Goal: Transaction & Acquisition: Subscribe to service/newsletter

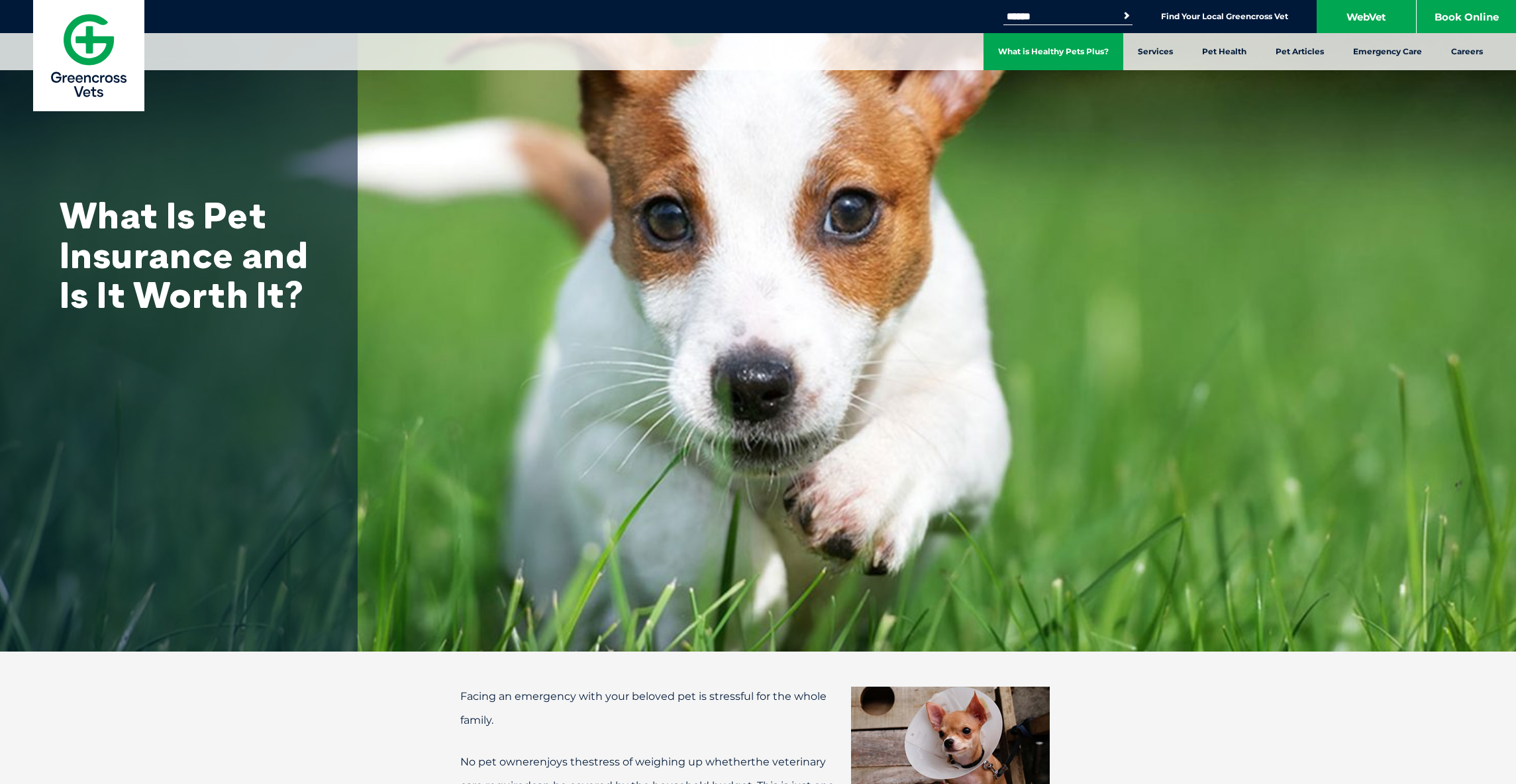
click at [1090, 47] on link "What is Healthy Pets Plus?" at bounding box center [1053, 52] width 140 height 37
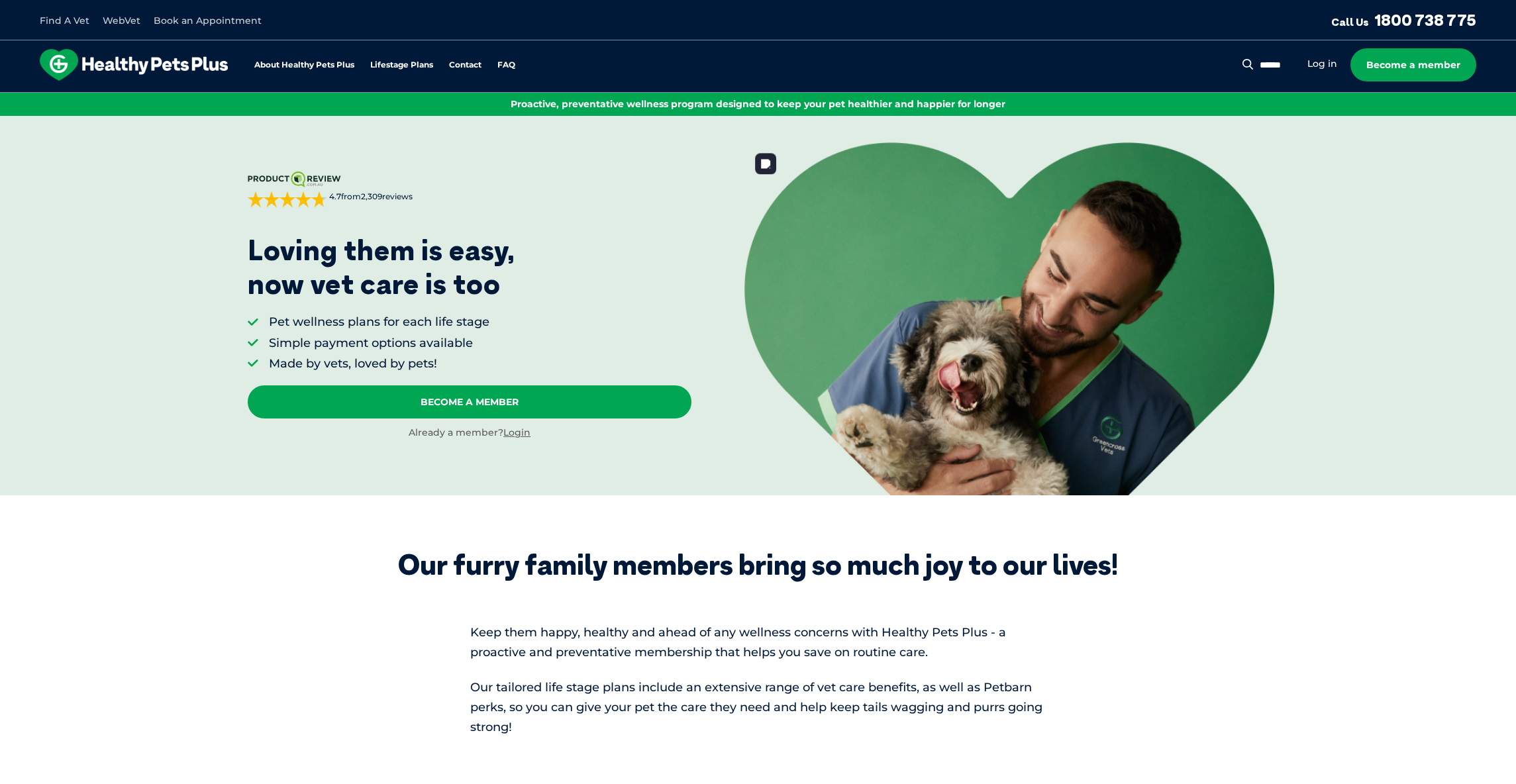
scroll to position [8, 0]
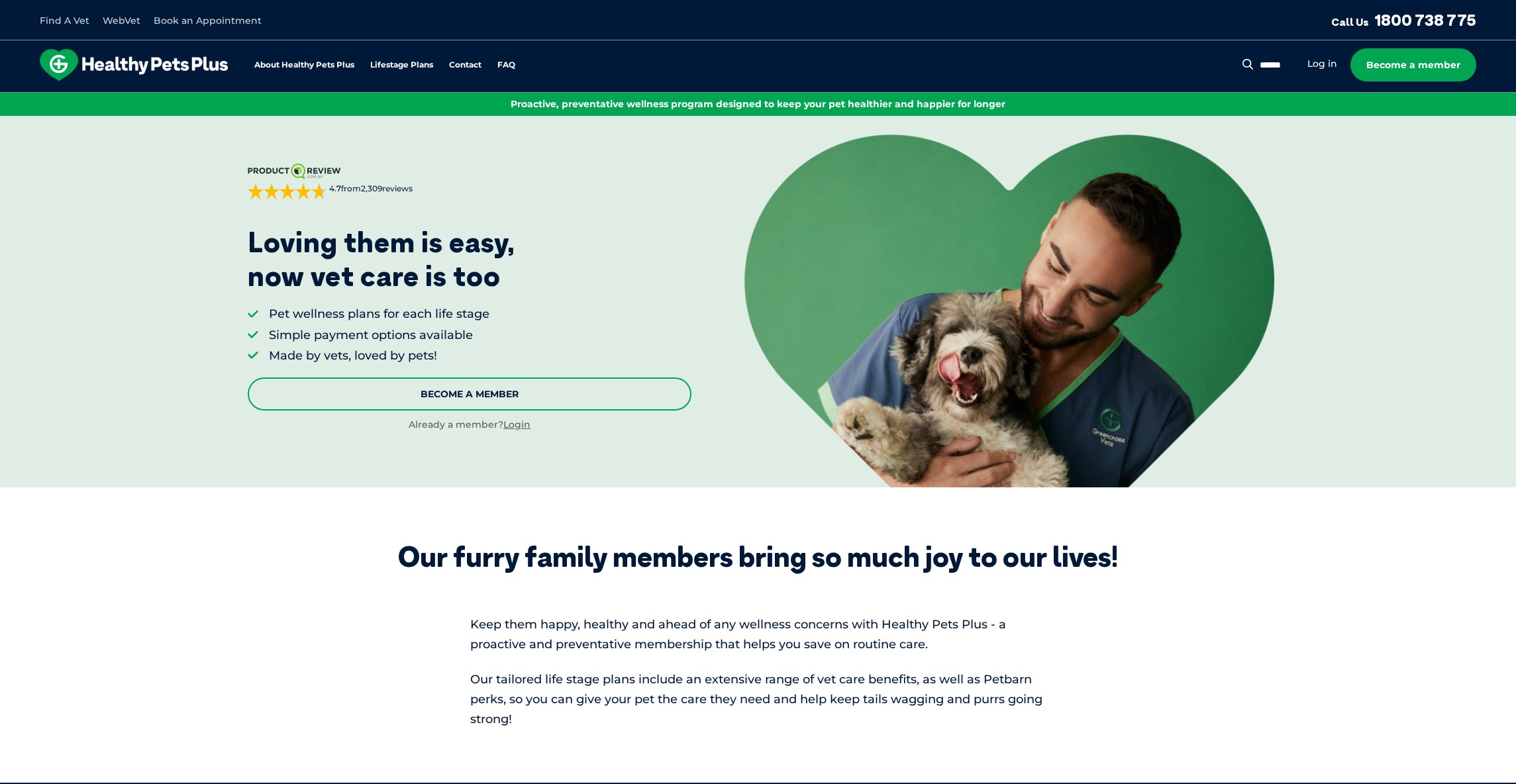
click at [533, 400] on link "Become A Member" at bounding box center [470, 395] width 444 height 34
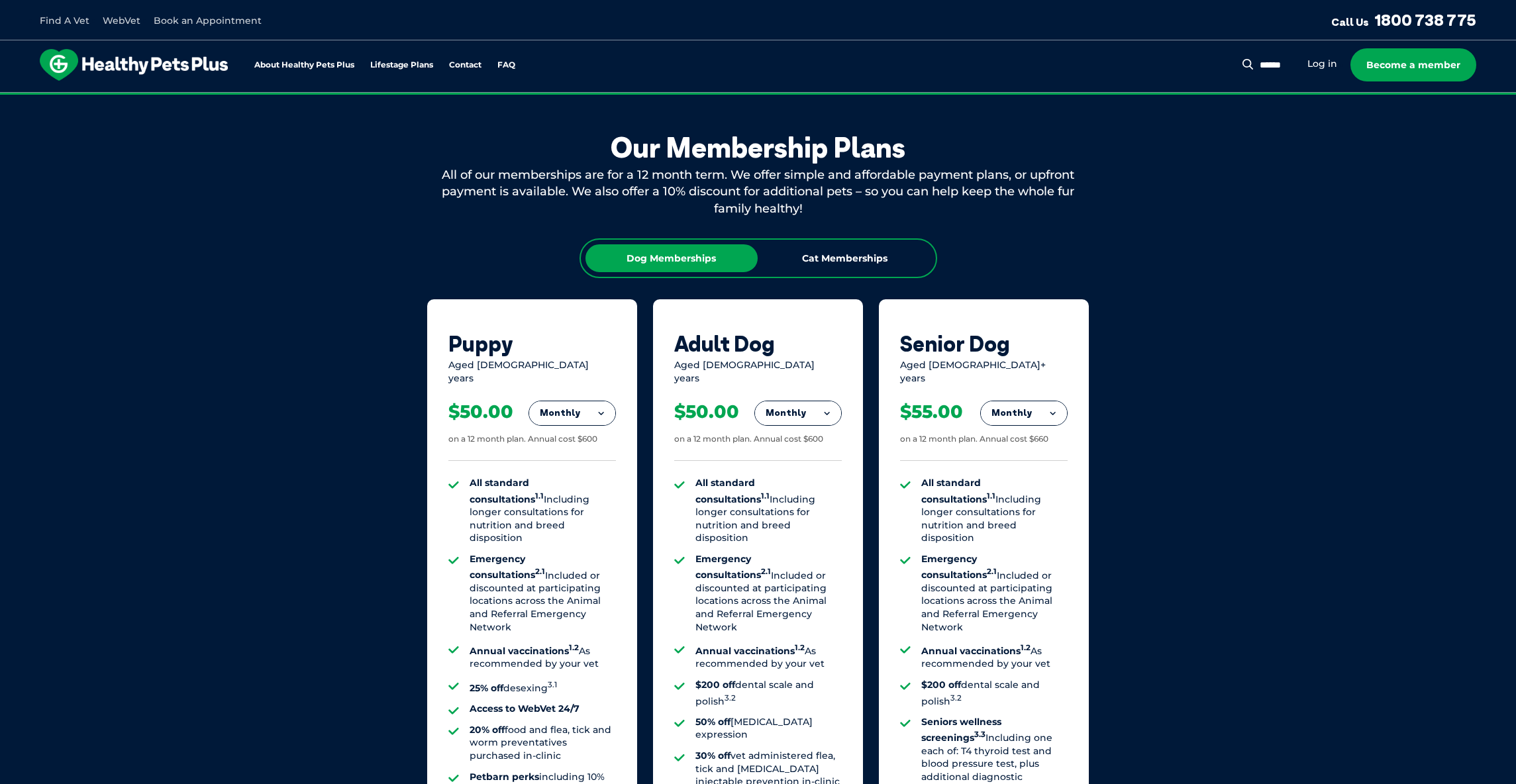
scroll to position [738, 0]
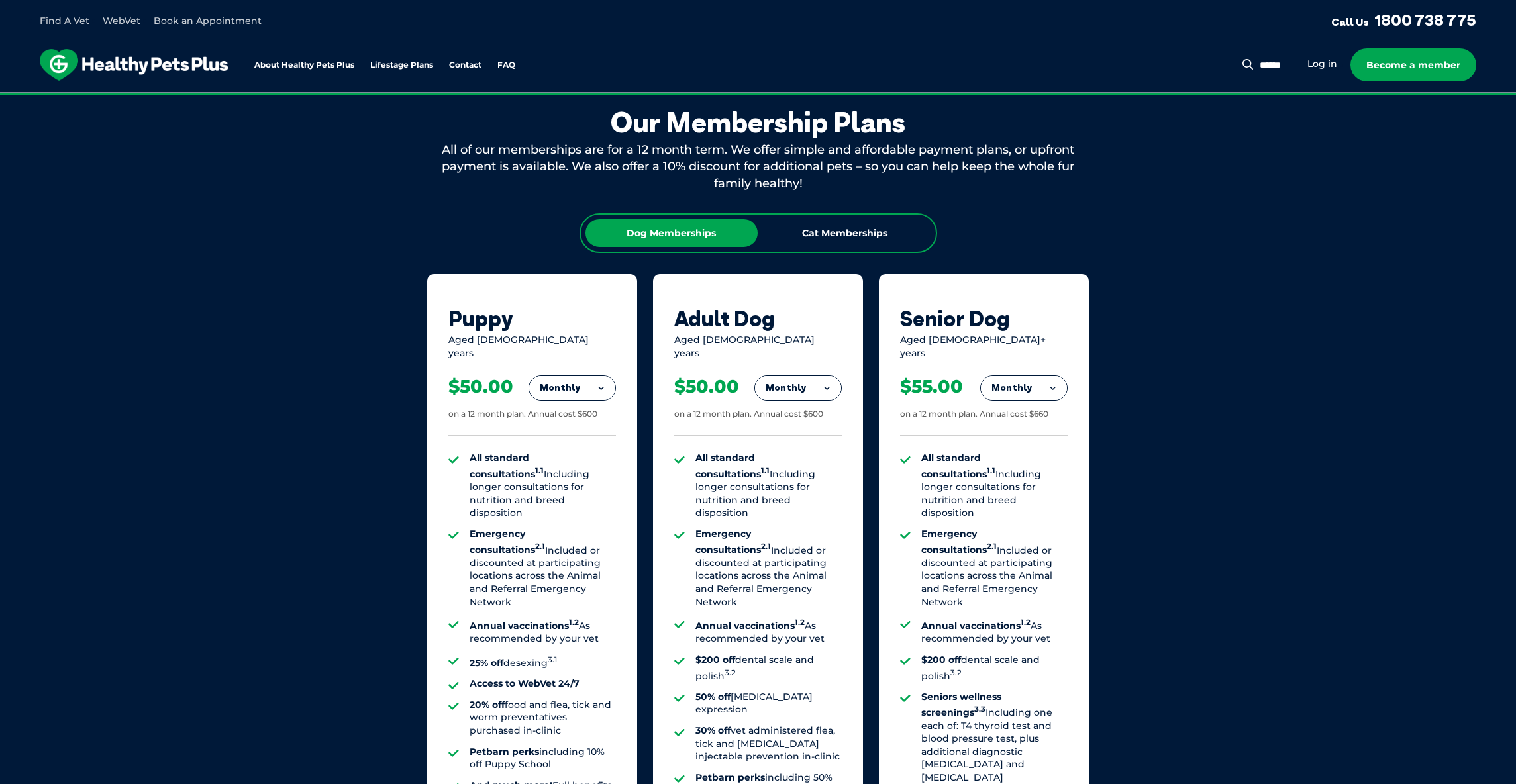
click at [592, 384] on button "Monthly" at bounding box center [572, 388] width 86 height 23
click at [581, 468] on li "Yearly" at bounding box center [572, 478] width 86 height 31
click at [373, 415] on div "Our Membership Plans All of our memberships are for a 12 month term. We offer s…" at bounding box center [758, 516] width 1516 height 927
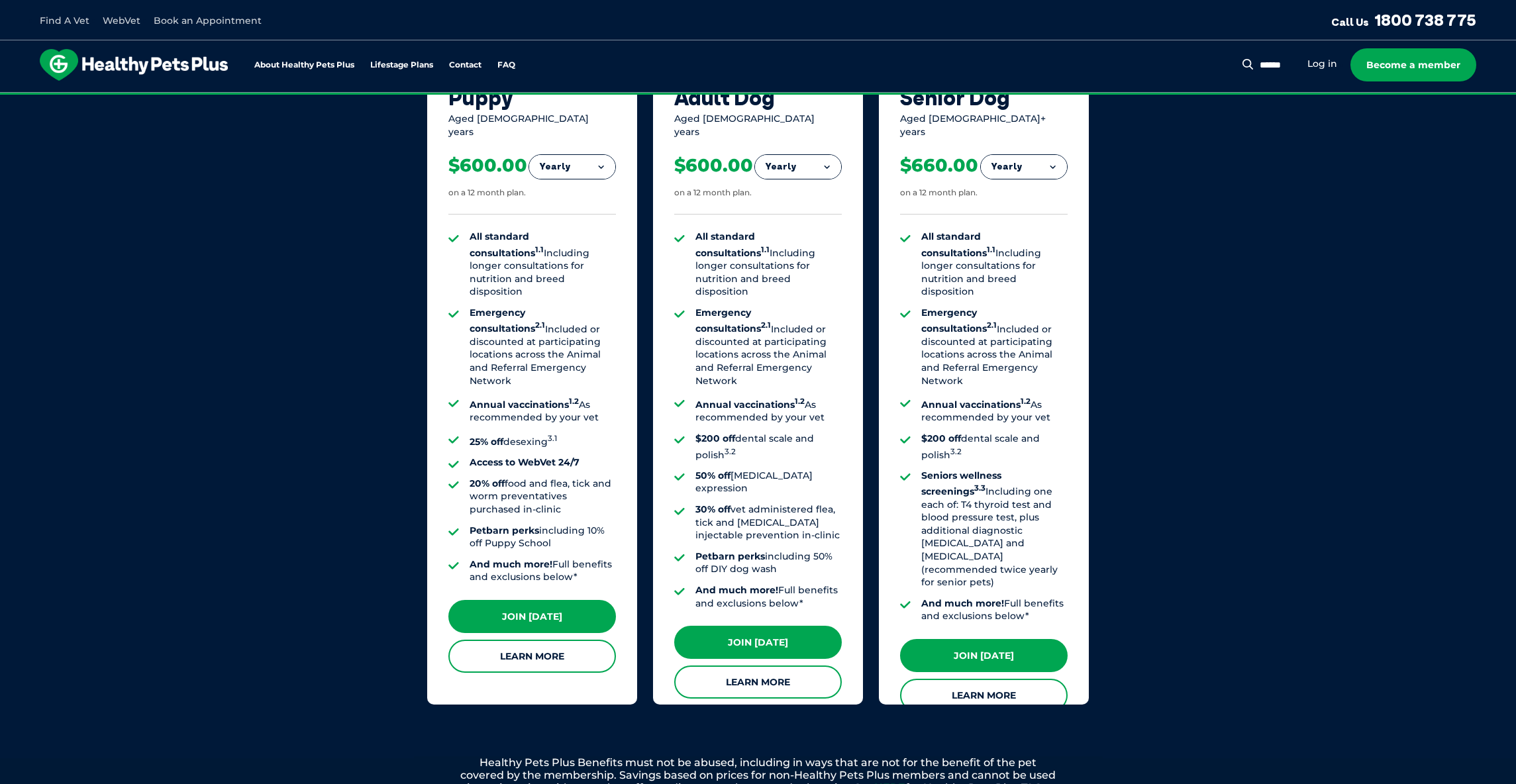
scroll to position [950, 0]
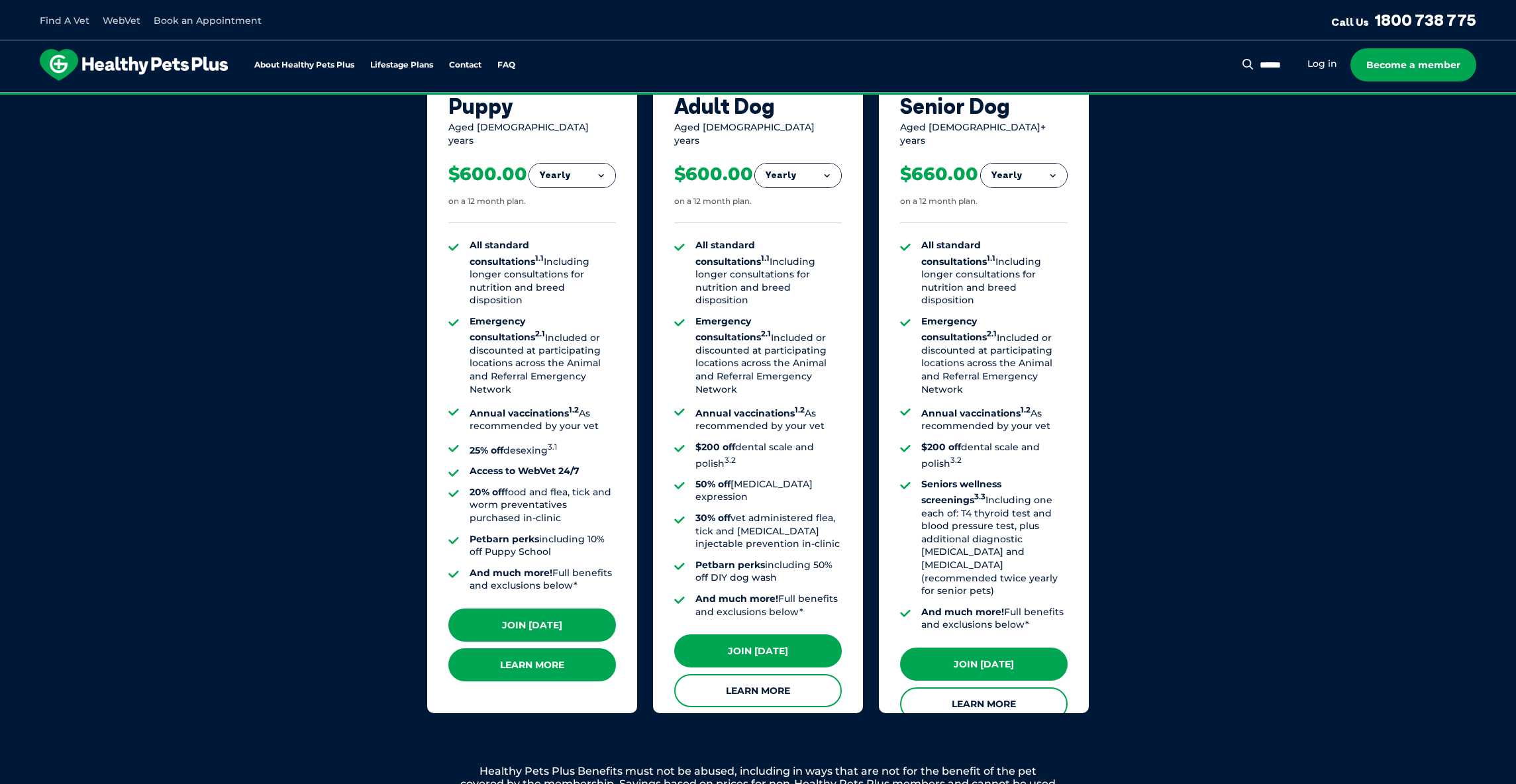
click at [564, 655] on link "Learn More" at bounding box center [532, 665] width 168 height 34
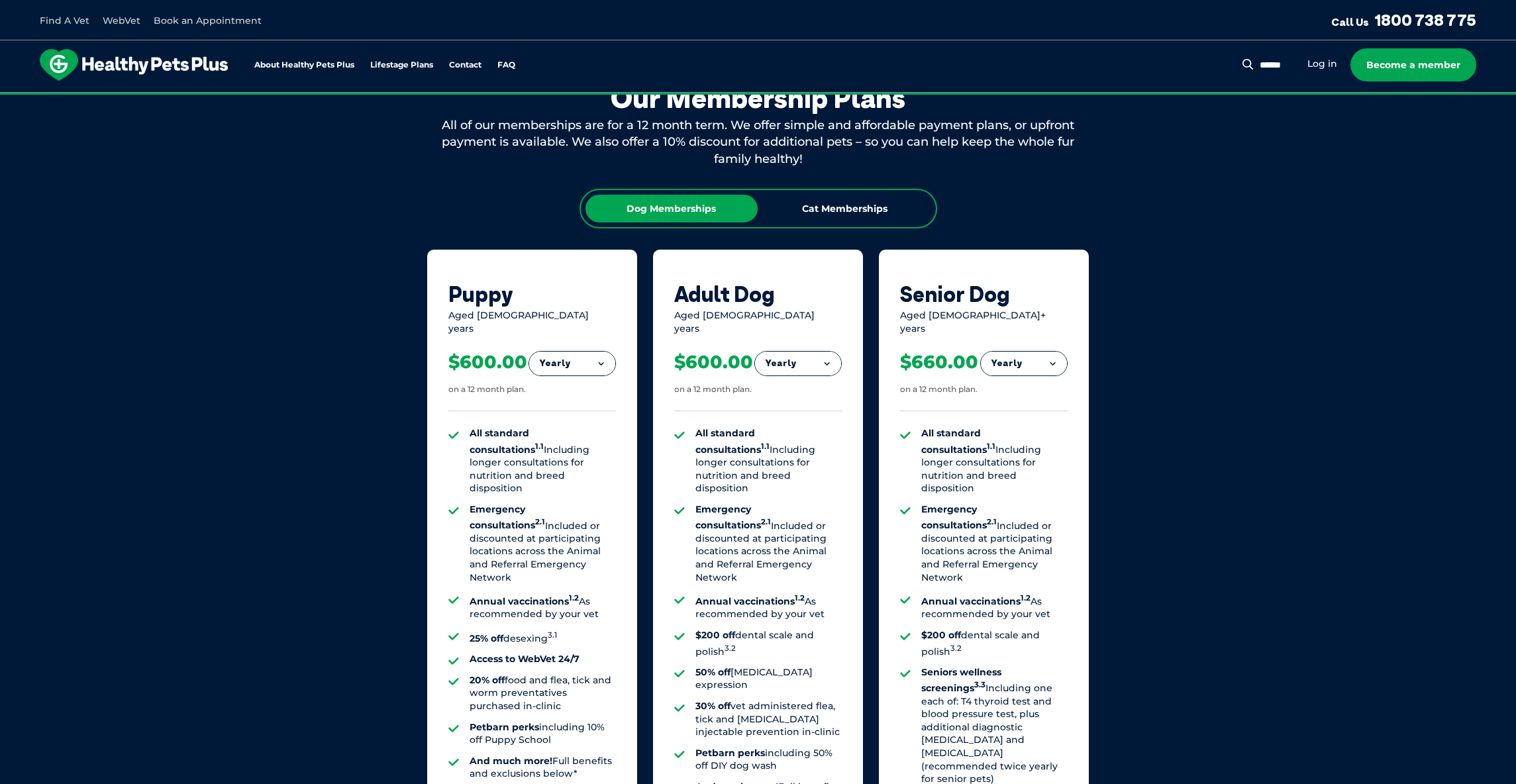
scroll to position [986, 0]
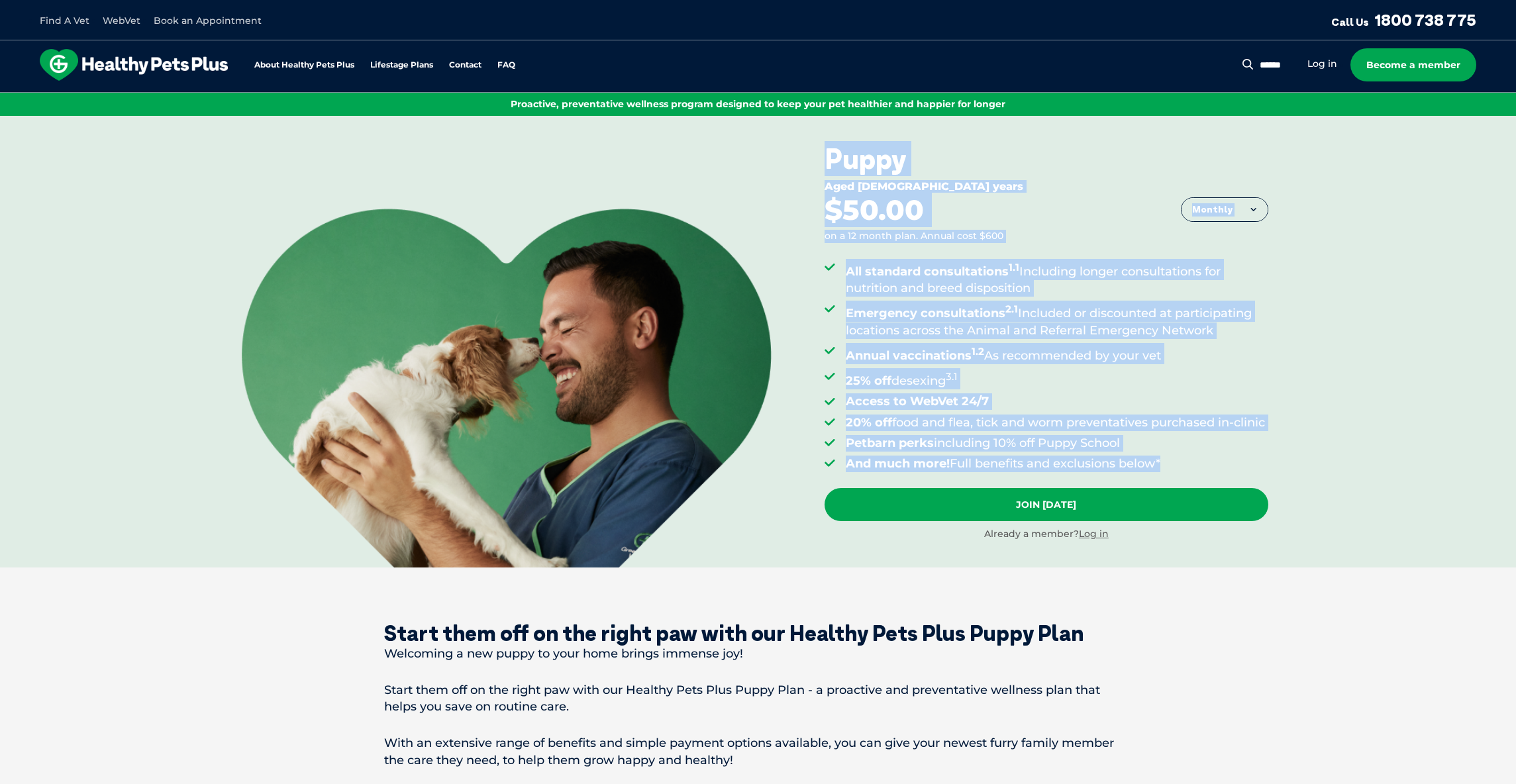
drag, startPoint x: 1193, startPoint y: 484, endPoint x: 808, endPoint y: 157, distance: 505.1
click at [808, 157] on div "Puppy Aged [DEMOGRAPHIC_DATA] years Monthly Fortnightly Monthly Yearly $23.08" at bounding box center [758, 341] width 1516 height 451
click at [877, 140] on icon at bounding box center [879, 139] width 4 height 4
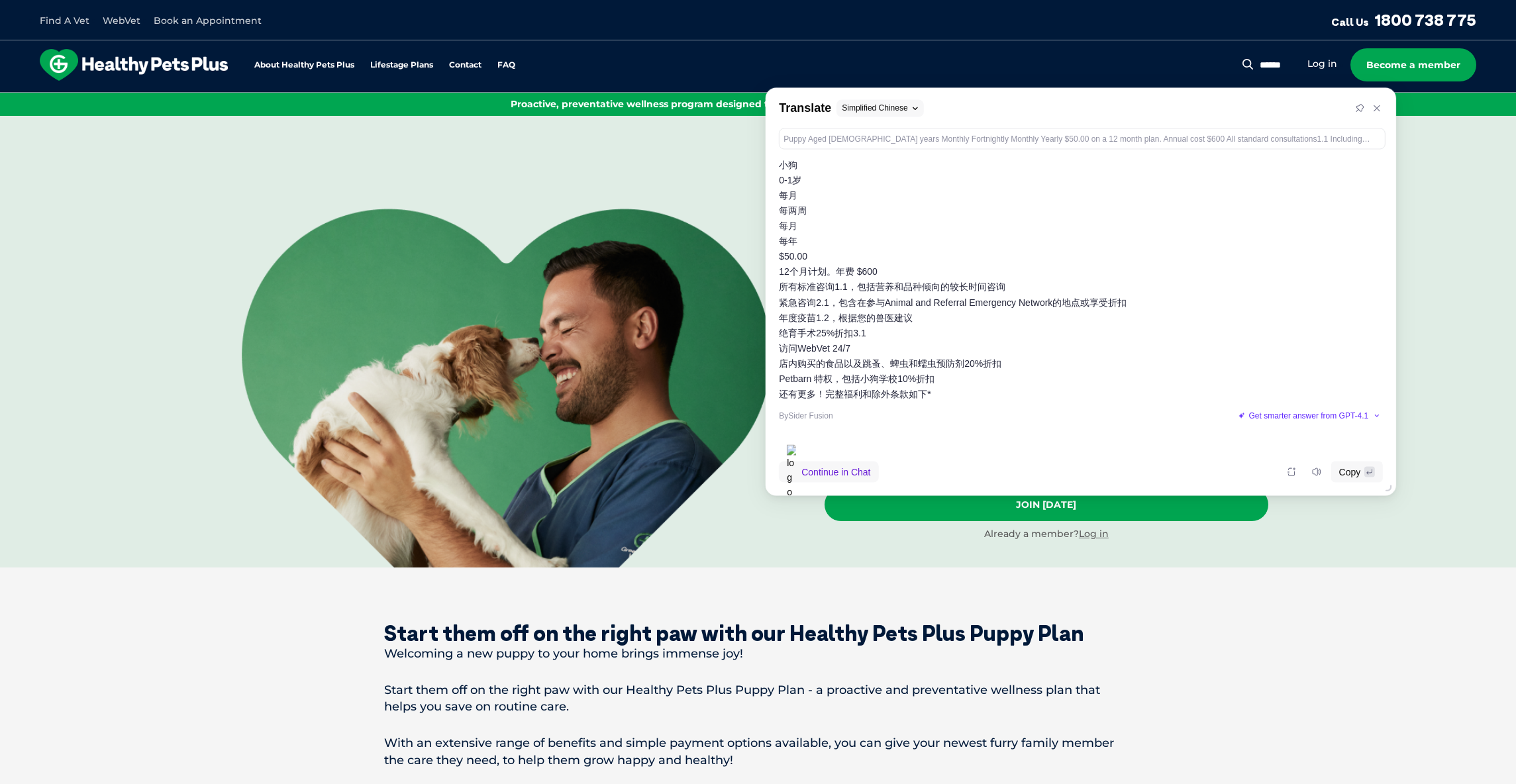
drag, startPoint x: 1048, startPoint y: 114, endPoint x: 1006, endPoint y: 112, distance: 42.0
click at [1006, 112] on div "Translate Simplified Chinese" at bounding box center [1081, 107] width 631 height 39
click at [1379, 108] on icon at bounding box center [1377, 107] width 9 height 9
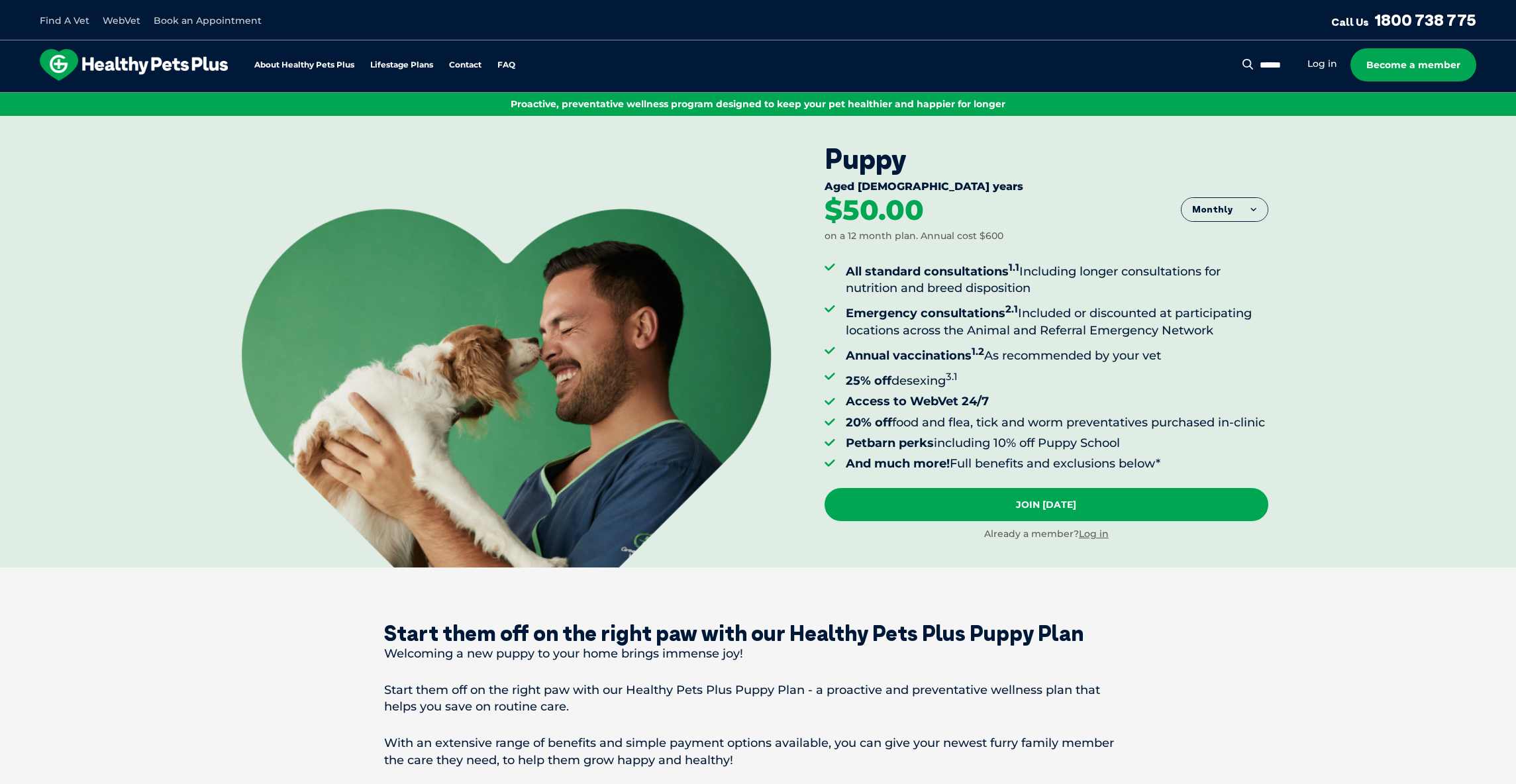
click at [1061, 394] on li "Access to WebVet 24/7" at bounding box center [1057, 402] width 422 height 17
drag, startPoint x: 846, startPoint y: 403, endPoint x: 1032, endPoint y: 395, distance: 186.2
click at [1032, 395] on li "Access to WebVet 24/7" at bounding box center [1057, 402] width 422 height 17
click at [871, 419] on strong "20% off" at bounding box center [868, 422] width 46 height 14
drag, startPoint x: 852, startPoint y: 420, endPoint x: 951, endPoint y: 433, distance: 99.8
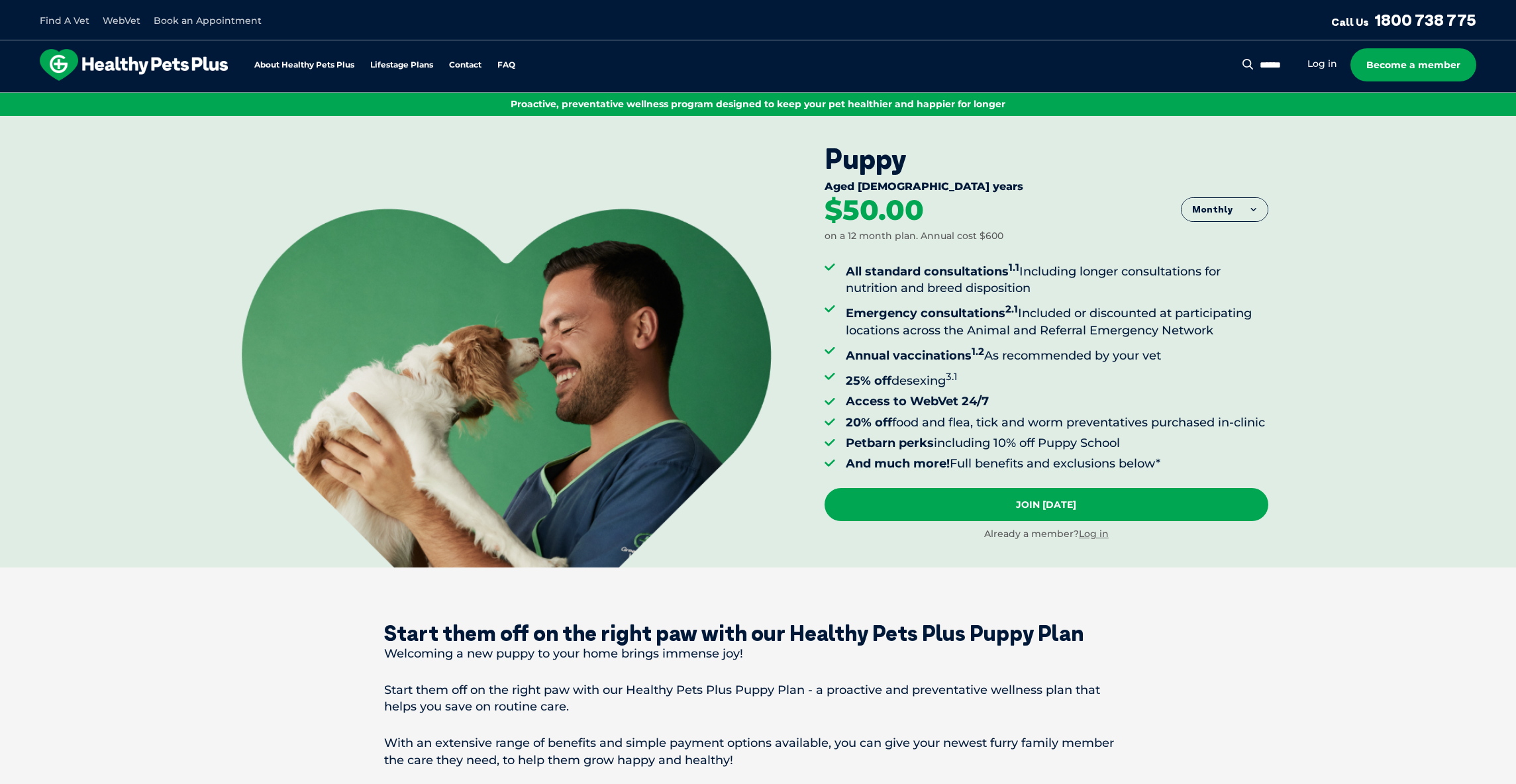
click at [951, 431] on li "20% off food and flea, tick and worm preventatives purchased in-clinic" at bounding box center [1057, 423] width 422 height 17
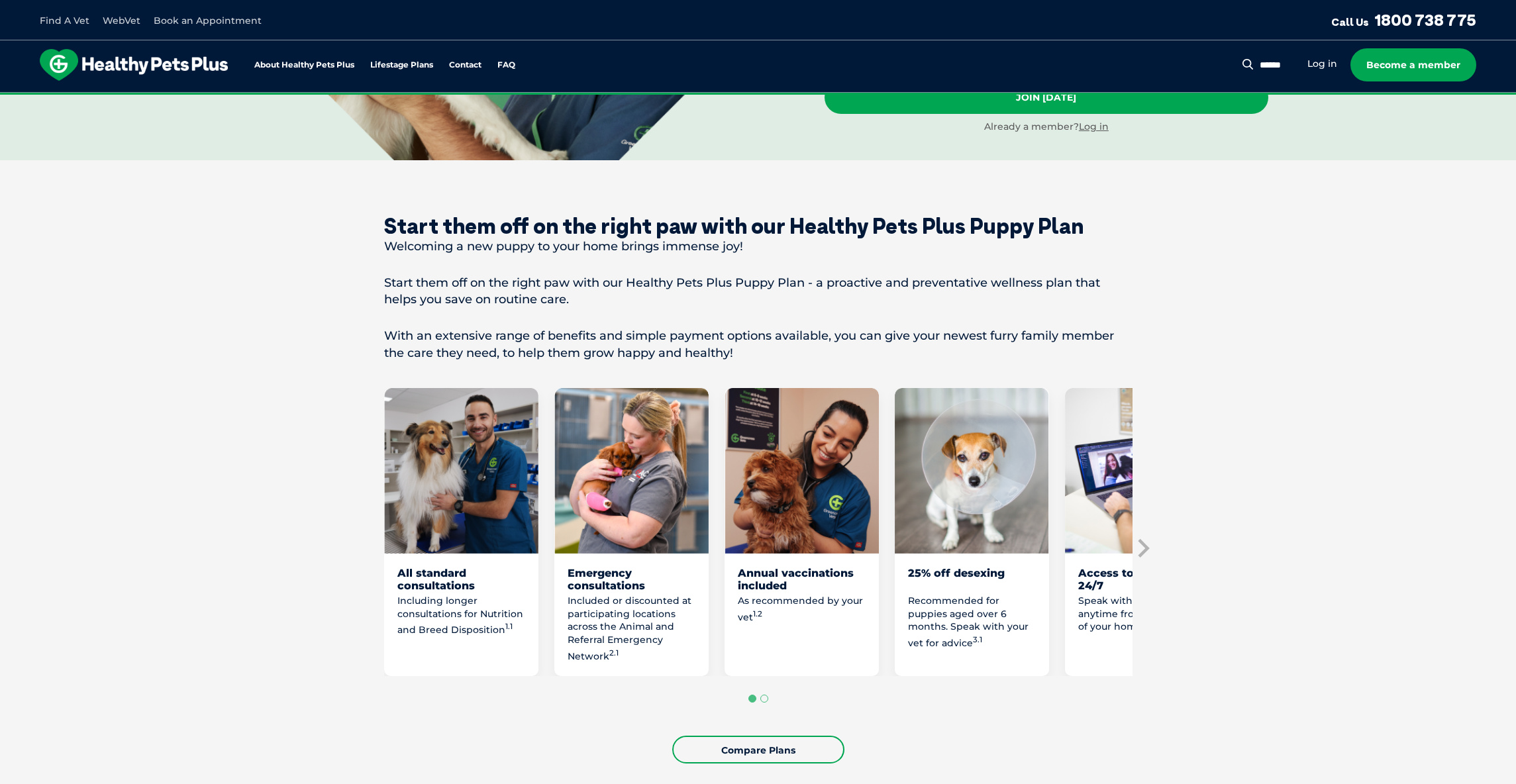
scroll to position [431, 0]
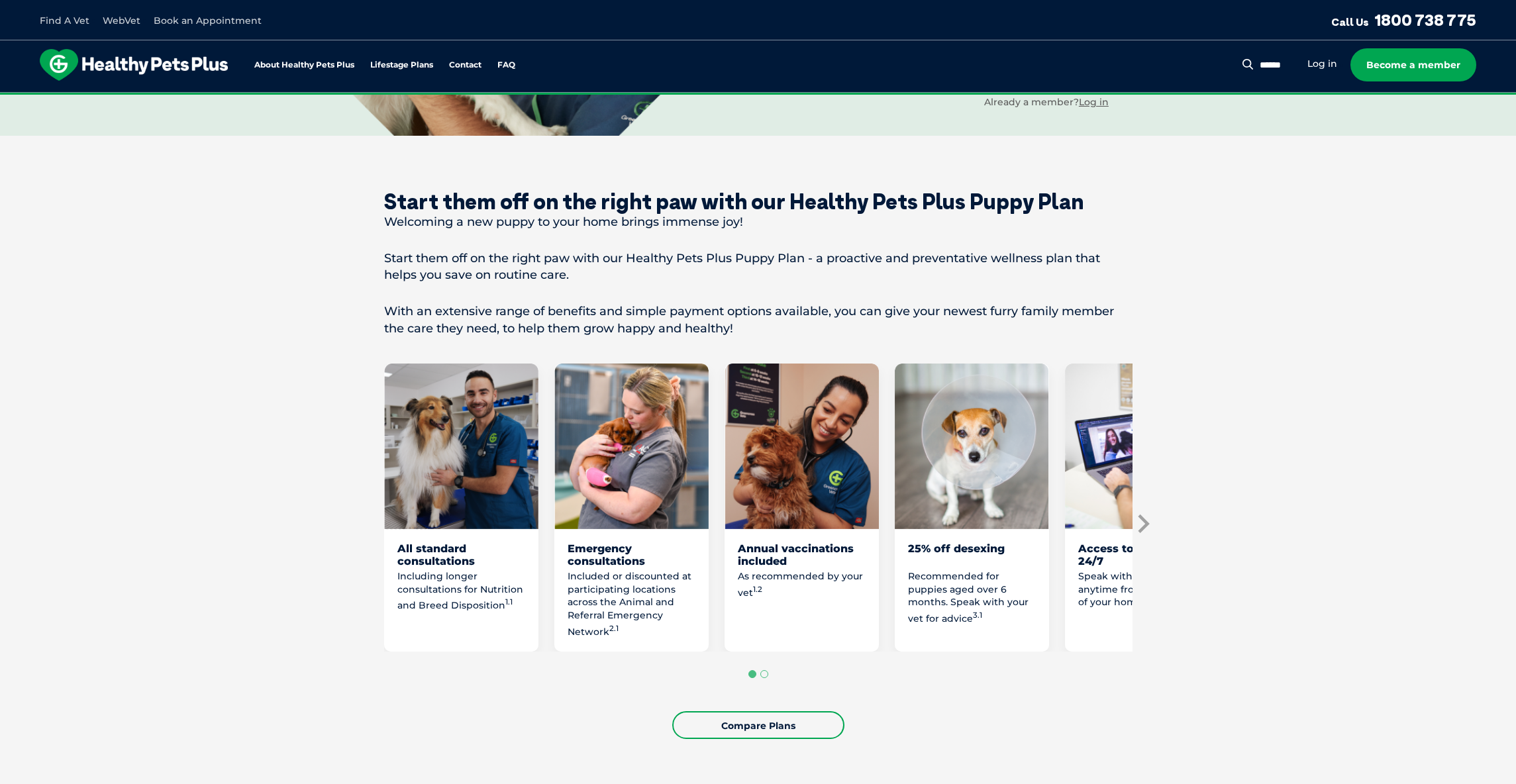
click at [1146, 530] on icon "Next slide" at bounding box center [1143, 524] width 20 height 20
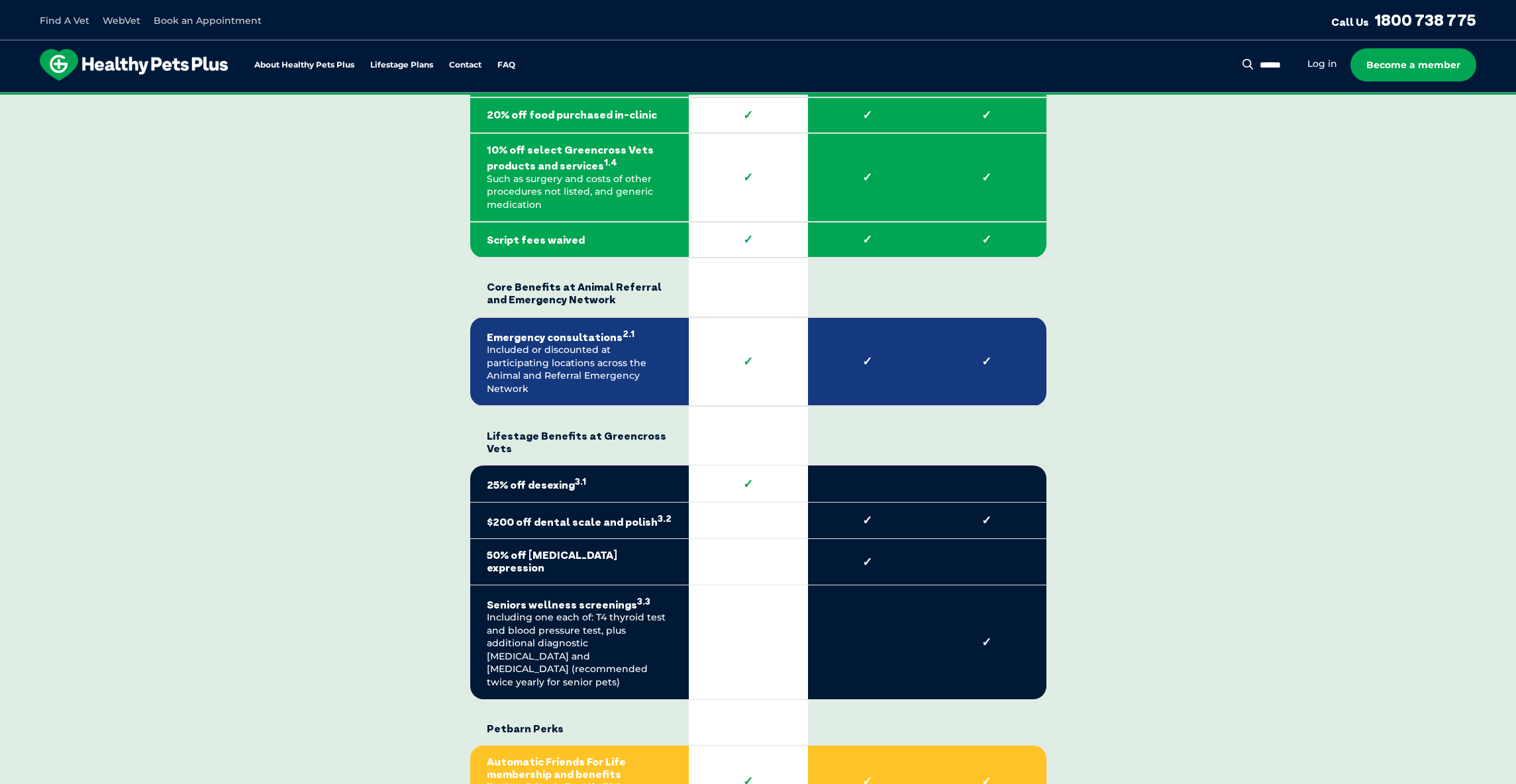
scroll to position [2406, 0]
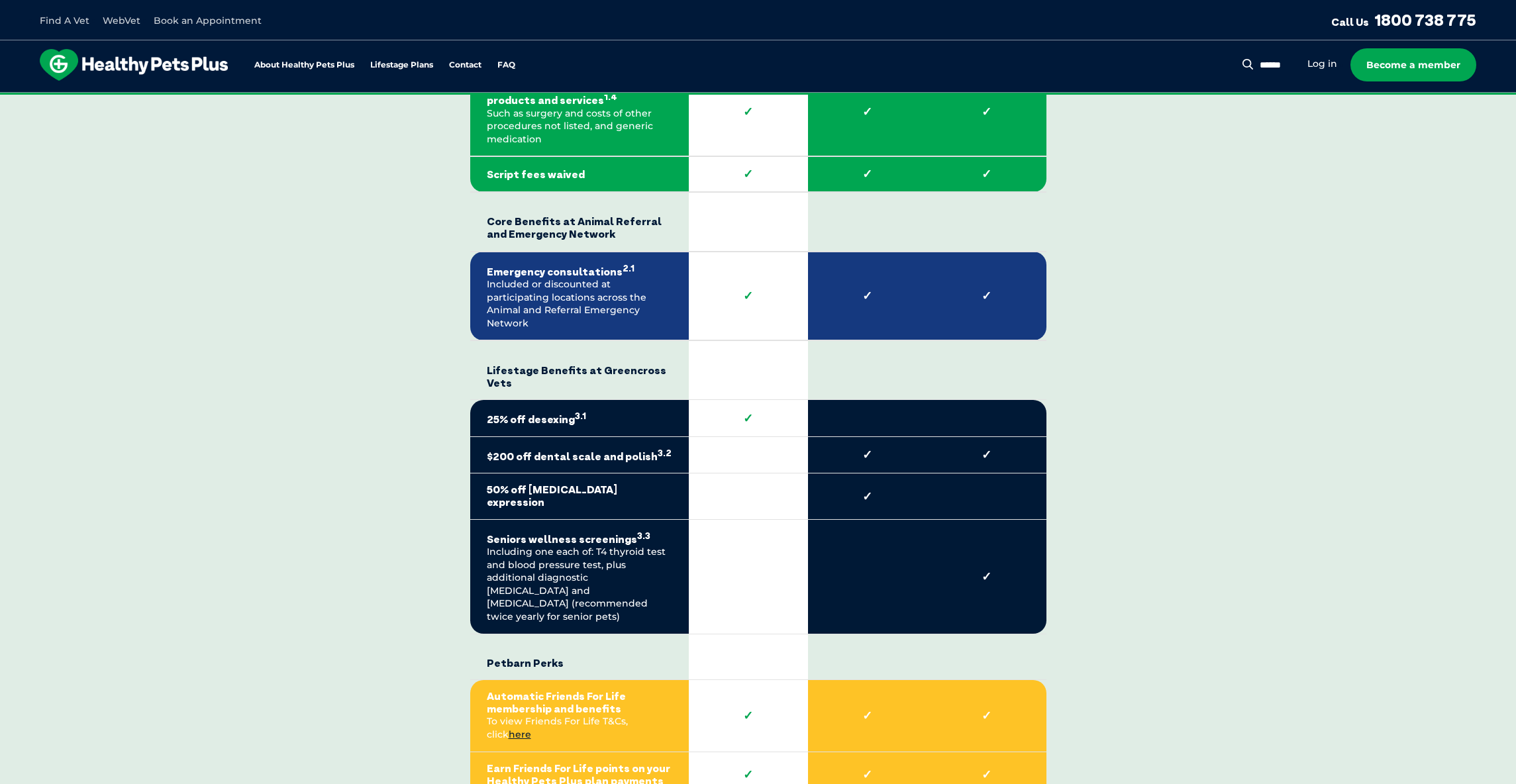
click at [578, 483] on strong "50% off [MEDICAL_DATA] expression" at bounding box center [579, 496] width 185 height 25
copy tr "50% off [MEDICAL_DATA] expression"
